Goal: Register for event/course

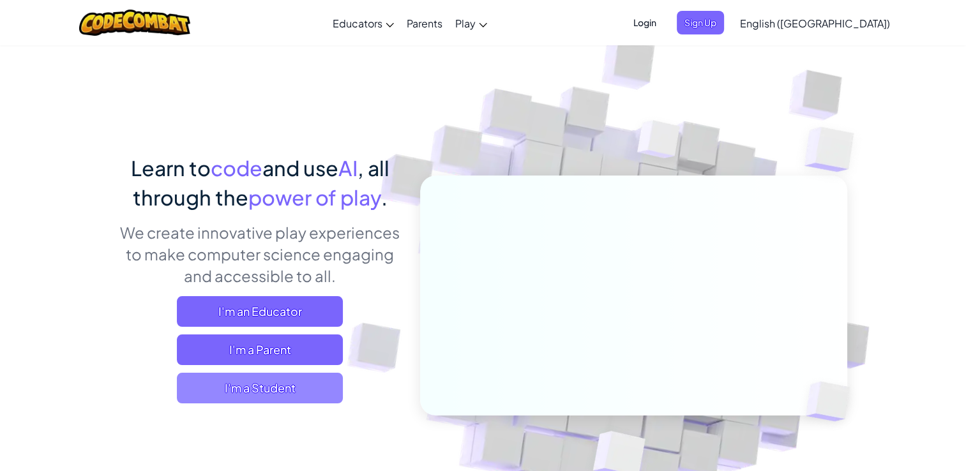
click at [315, 392] on span "I'm a Student" at bounding box center [260, 388] width 166 height 31
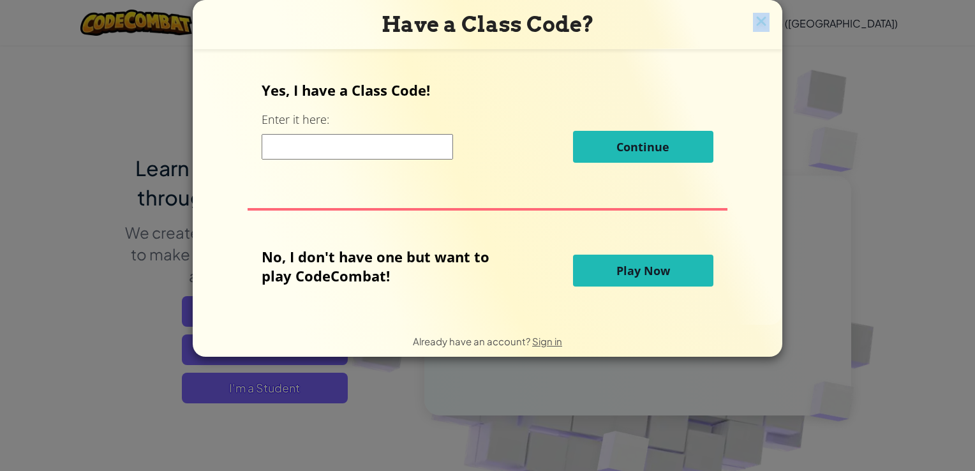
click at [753, 22] on div "Have a Class Code? Yes, I have a Class Code! Enter it here: Continue No, I don'…" at bounding box center [488, 178] width 590 height 357
click at [765, 19] on img at bounding box center [761, 22] width 17 height 19
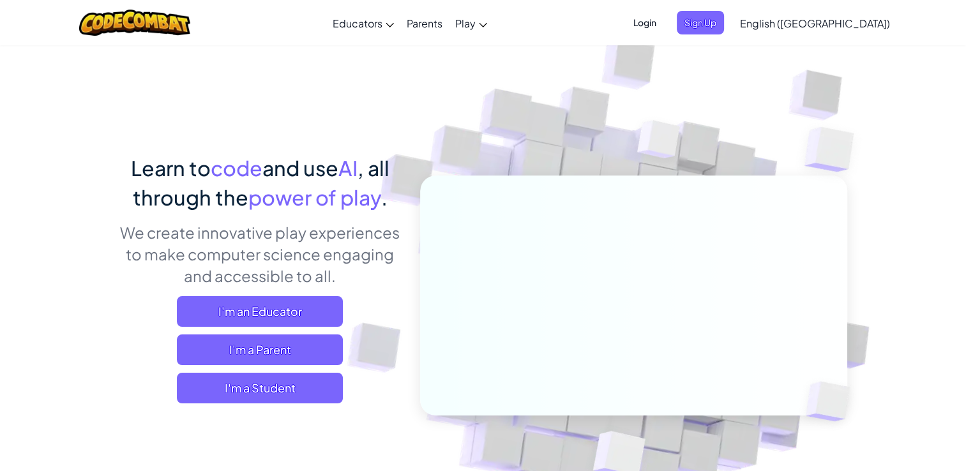
click at [664, 27] on span "Login" at bounding box center [645, 23] width 38 height 24
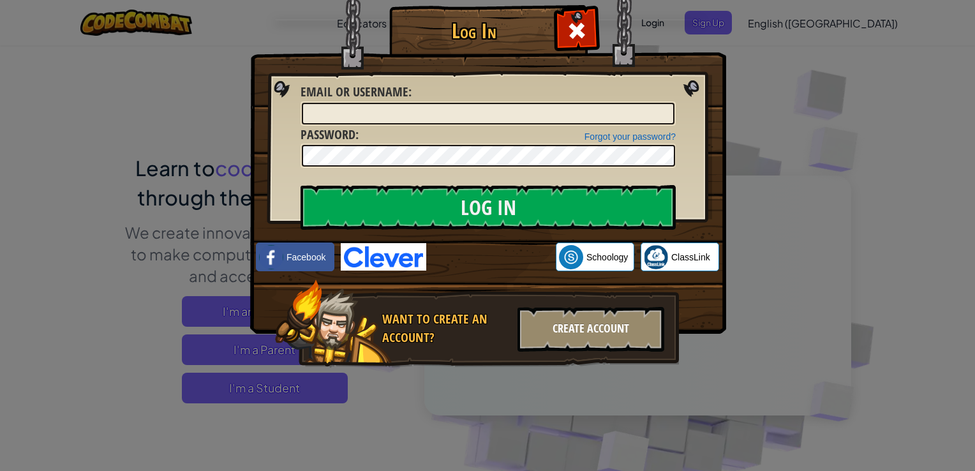
click at [638, 328] on div "Create Account" at bounding box center [591, 329] width 147 height 45
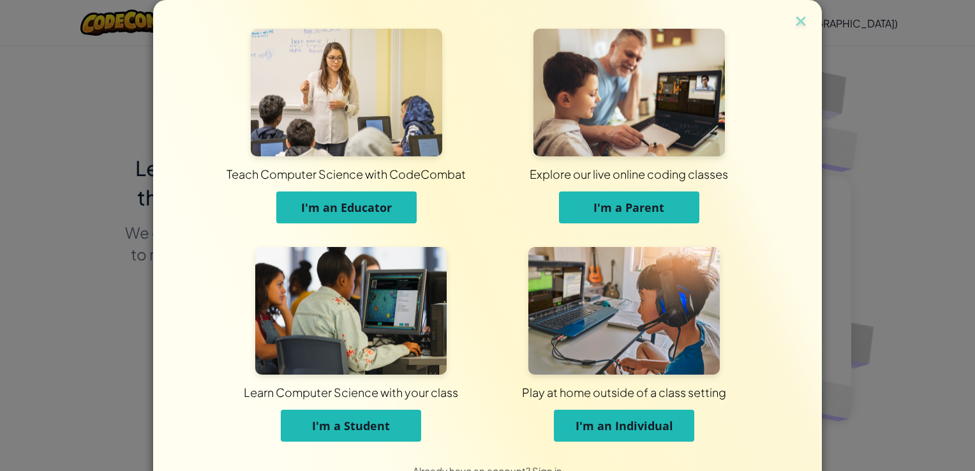
click at [580, 412] on button "I'm an Individual" at bounding box center [624, 426] width 140 height 32
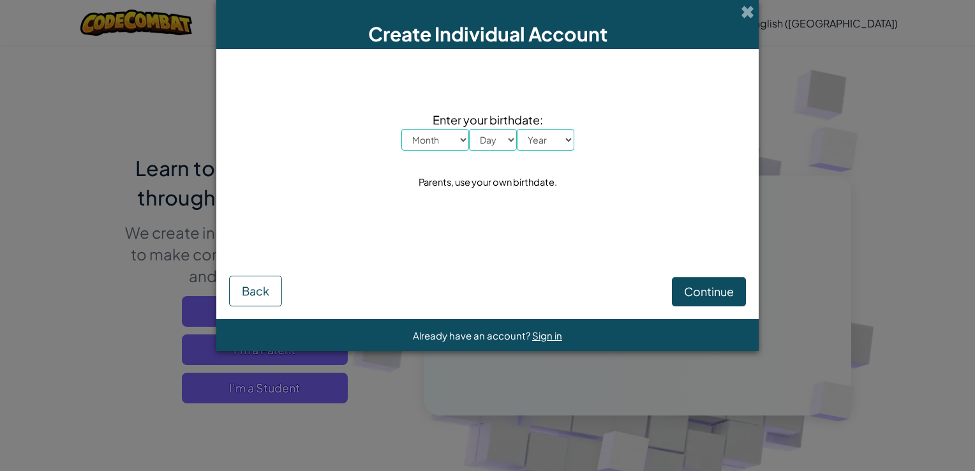
click at [437, 137] on select "Month January February March April May June July August September October Novem…" at bounding box center [435, 140] width 68 height 22
select select "2"
click at [401, 129] on select "Month January February March April May June July August September October Novem…" at bounding box center [435, 140] width 68 height 22
click at [488, 131] on select "Day 1 2 3 4 5 6 7 8 9 10 11 12 13 14 15 16 17 18 19 20 21 22 23 24 25 26 27 28 …" at bounding box center [493, 140] width 48 height 22
select select "4"
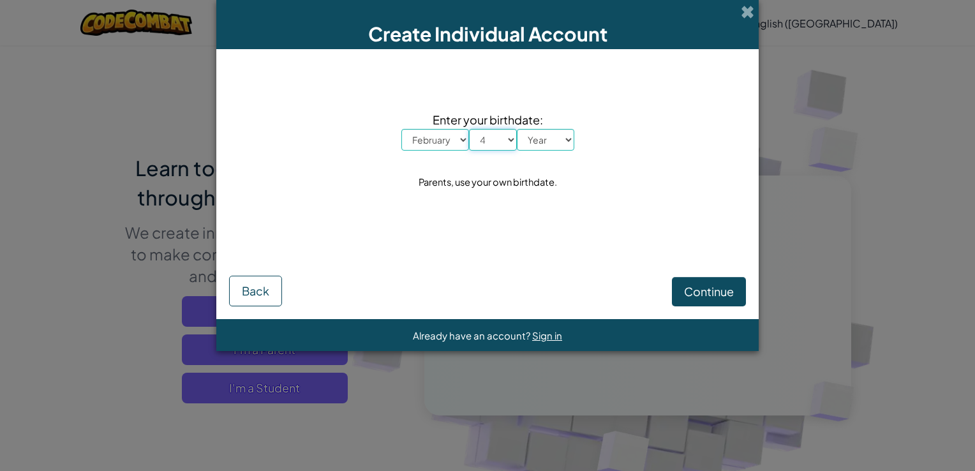
click at [469, 129] on select "Day 1 2 3 4 5 6 7 8 9 10 11 12 13 14 15 16 17 18 19 20 21 22 23 24 25 26 27 28 …" at bounding box center [493, 140] width 48 height 22
click at [523, 144] on select "Year 2025 2024 2023 2022 2021 2020 2019 2018 2017 2016 2015 2014 2013 2012 2011…" at bounding box center [545, 140] width 57 height 22
select select "2010"
click at [517, 129] on select "Year 2025 2024 2023 2022 2021 2020 2019 2018 2017 2016 2015 2014 2013 2012 2011…" at bounding box center [545, 140] width 57 height 22
click at [702, 308] on form "Enter your birthdate: Month January February March April May June July August S…" at bounding box center [487, 184] width 543 height 270
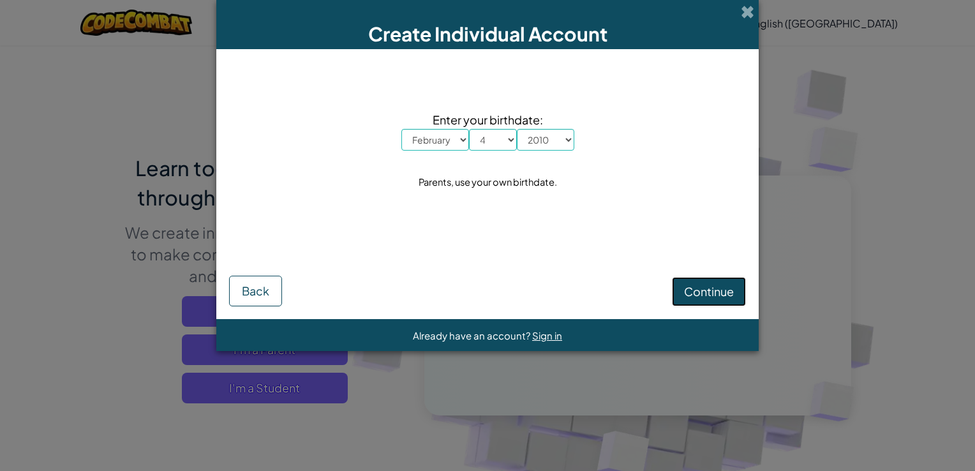
click at [698, 300] on button "Continue" at bounding box center [709, 291] width 74 height 29
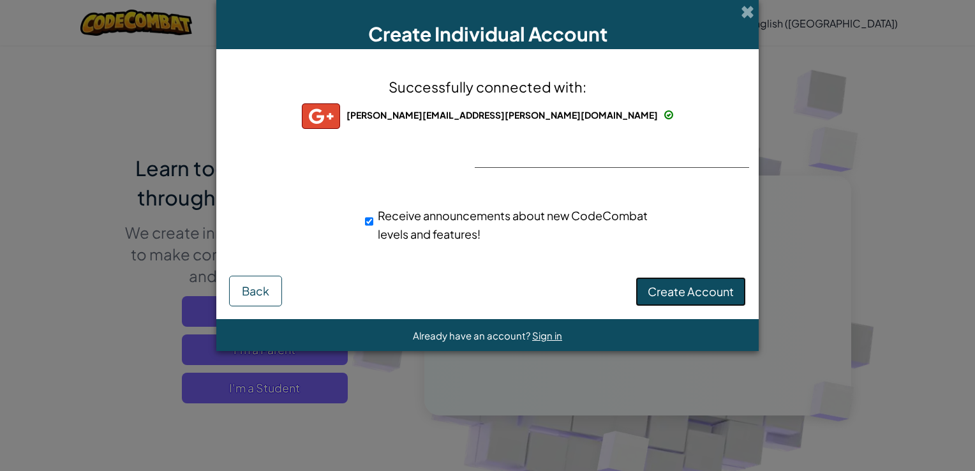
click at [674, 296] on span "Create Account" at bounding box center [691, 291] width 86 height 15
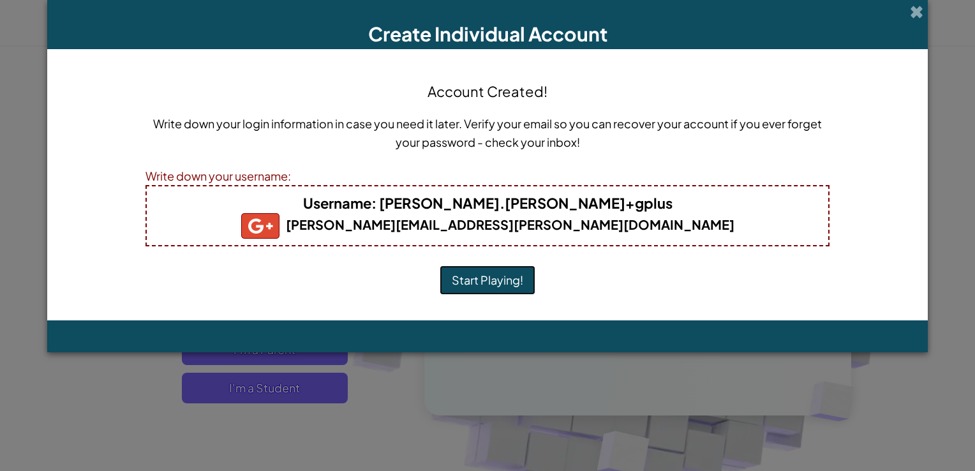
click at [497, 282] on button "Start Playing!" at bounding box center [488, 280] width 96 height 29
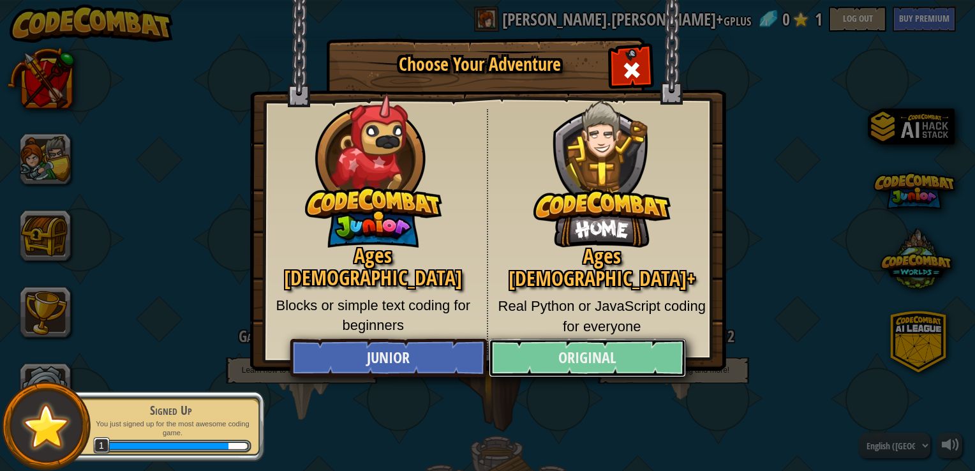
click at [549, 356] on link "Original" at bounding box center [587, 358] width 197 height 38
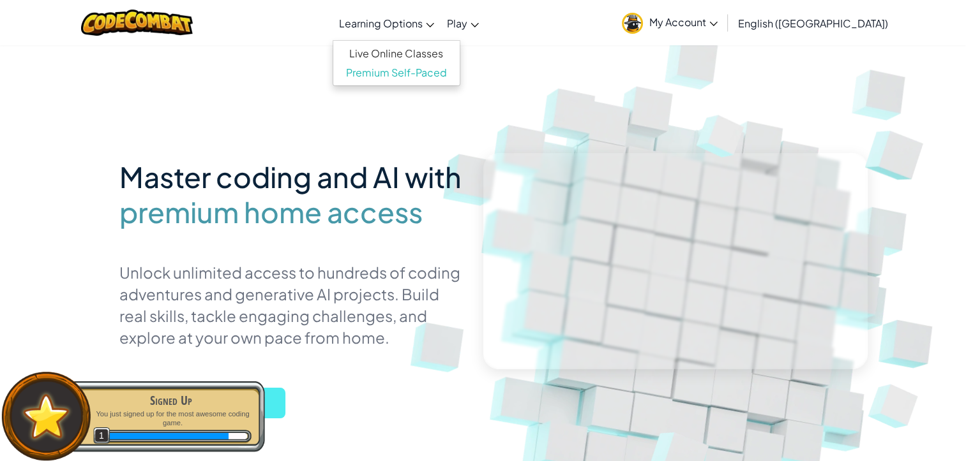
click at [440, 23] on link "Learning Options" at bounding box center [387, 23] width 108 height 34
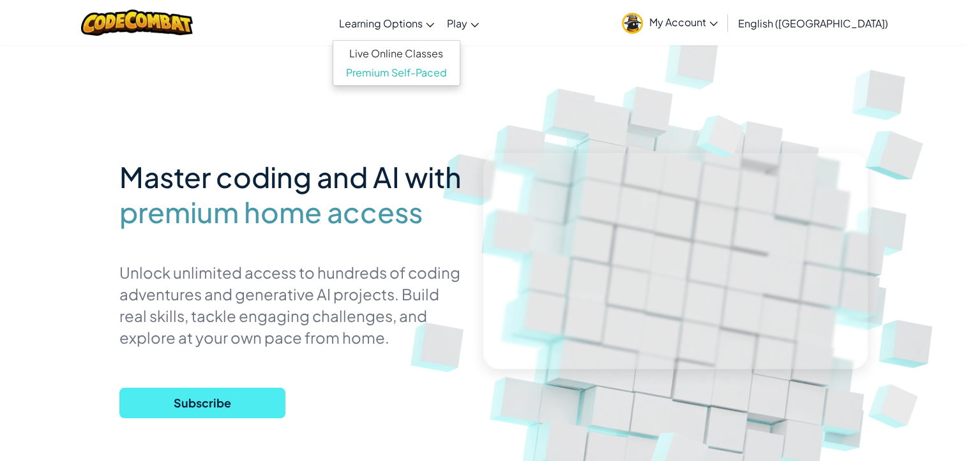
click at [440, 29] on link "Learning Options" at bounding box center [387, 23] width 108 height 34
click at [440, 17] on link "Learning Options" at bounding box center [387, 23] width 108 height 34
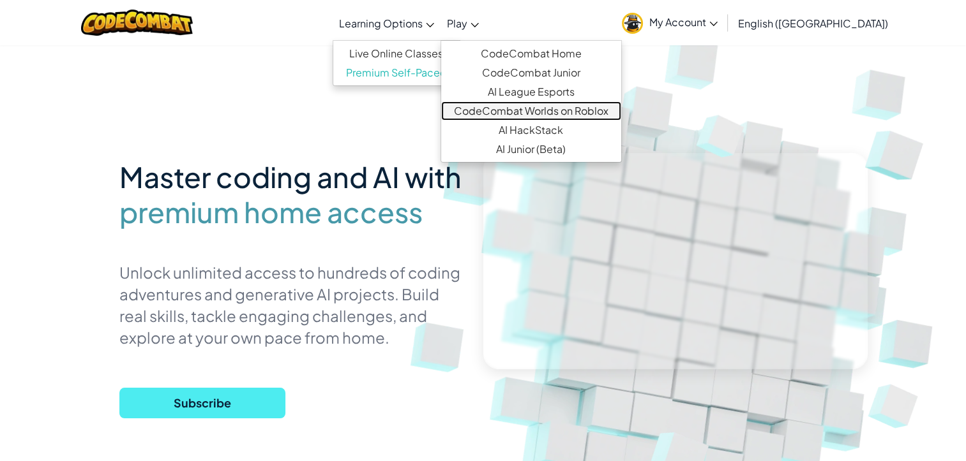
click at [562, 117] on link "CodeCombat Worlds on Roblox" at bounding box center [531, 110] width 180 height 19
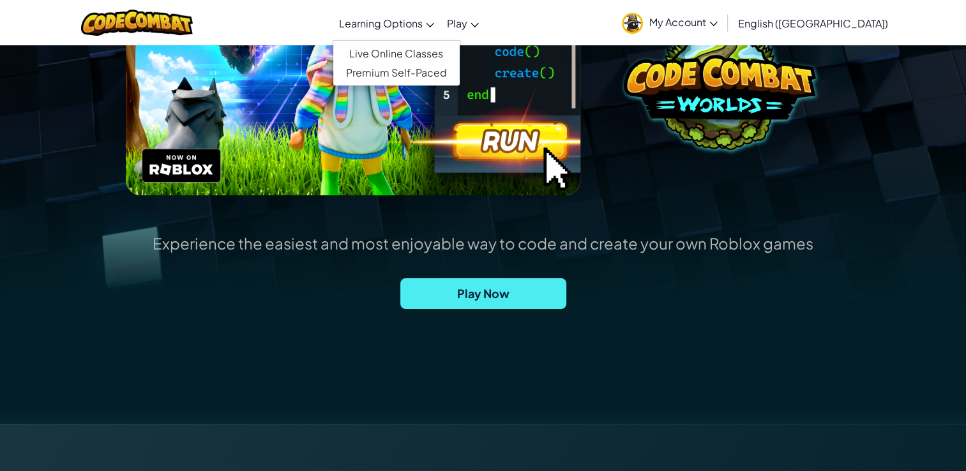
scroll to position [255, 0]
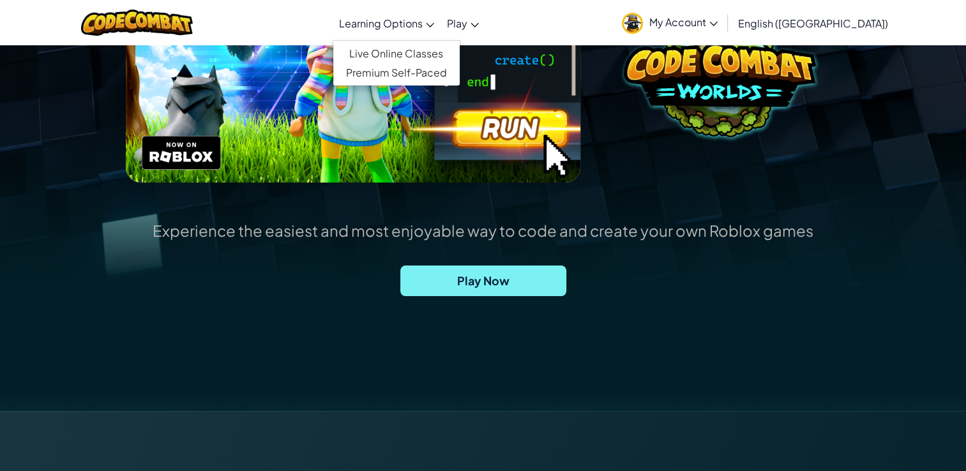
click at [504, 267] on span "Play Now" at bounding box center [483, 281] width 166 height 31
